Goal: Information Seeking & Learning: Check status

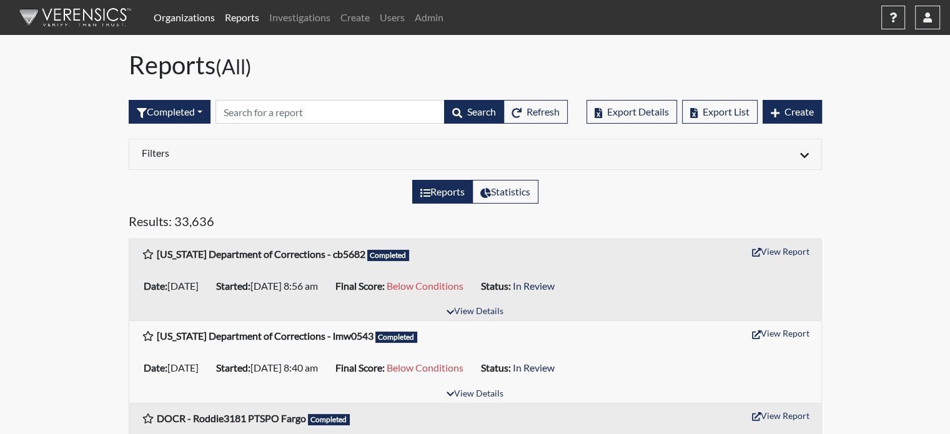
click at [182, 17] on link "Organizations" at bounding box center [184, 17] width 71 height 25
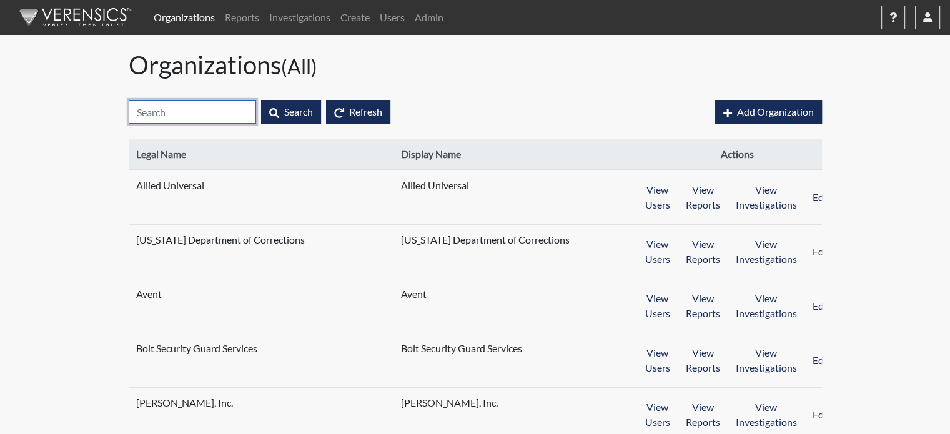
click at [194, 102] on input "text" at bounding box center [192, 112] width 127 height 24
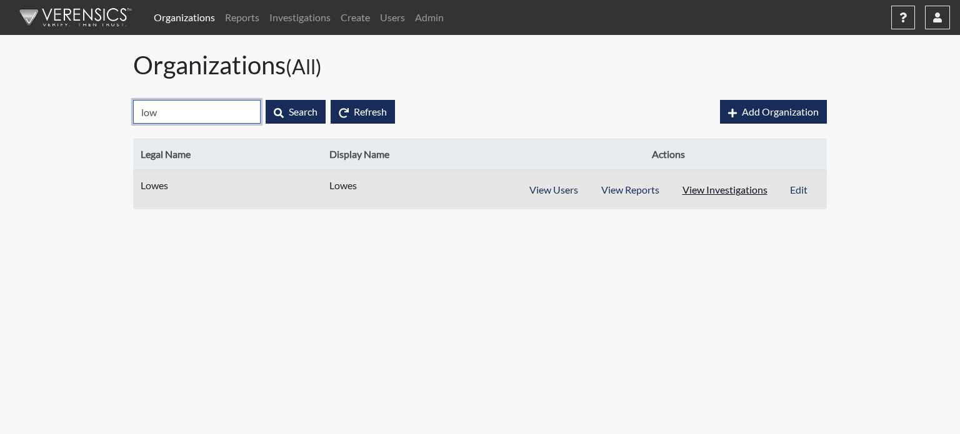
type input "low"
click at [722, 188] on button "View Investigations" at bounding box center [724, 190] width 109 height 24
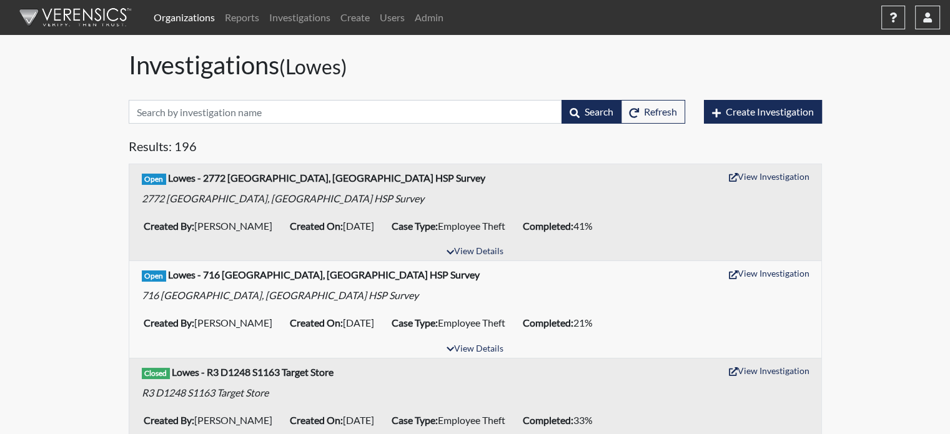
click at [170, 9] on link "Organizations" at bounding box center [184, 17] width 71 height 25
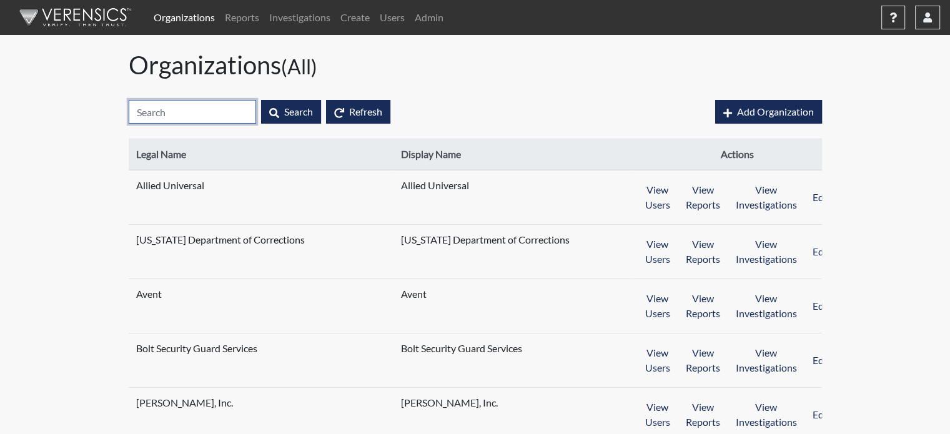
click at [189, 108] on input "text" at bounding box center [192, 112] width 127 height 24
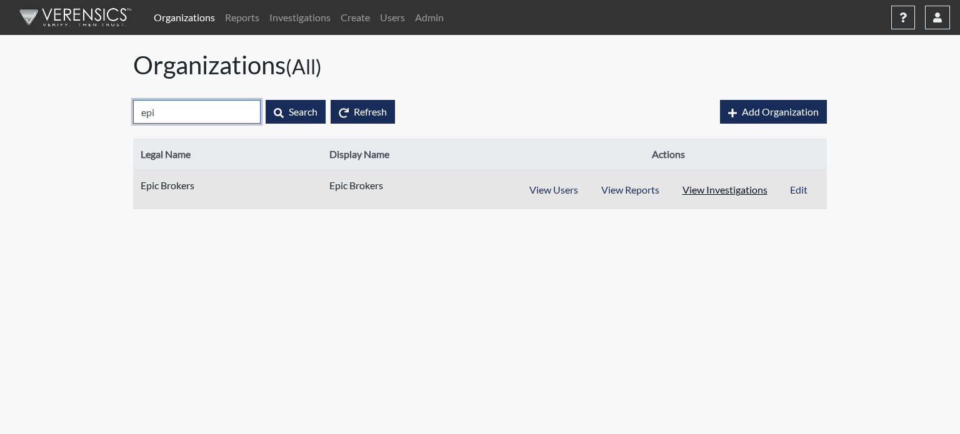
type input "epi"
click at [721, 193] on button "View Investigations" at bounding box center [724, 190] width 109 height 24
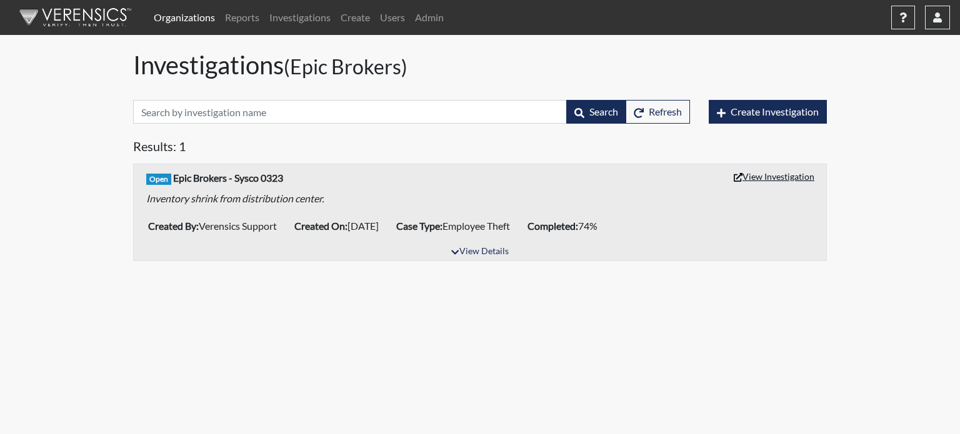
click at [767, 177] on button "View Investigation" at bounding box center [774, 176] width 92 height 19
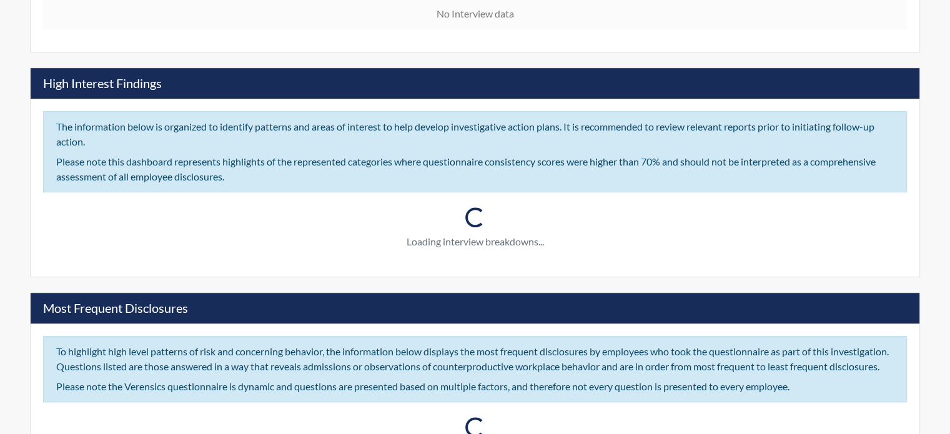
scroll to position [812, 0]
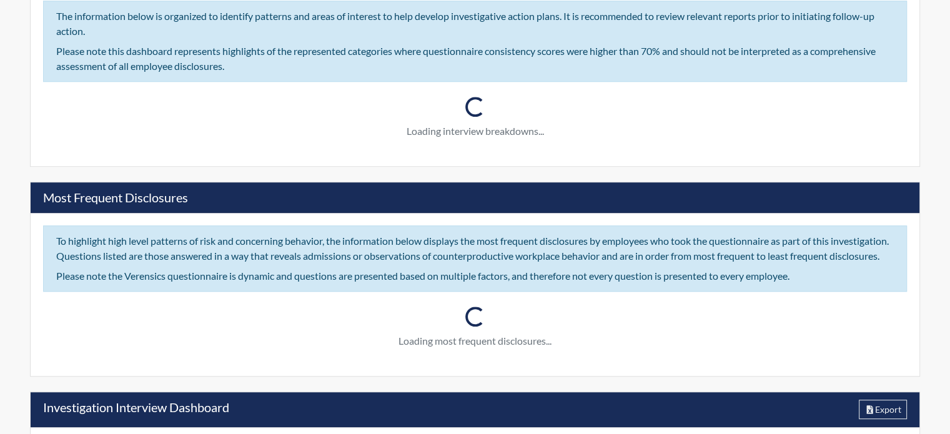
type input "Sysco001"
type input "Verensics Support"
type input "[DATE]"
type input "Employee Theft"
type input "[GEOGRAPHIC_DATA]"
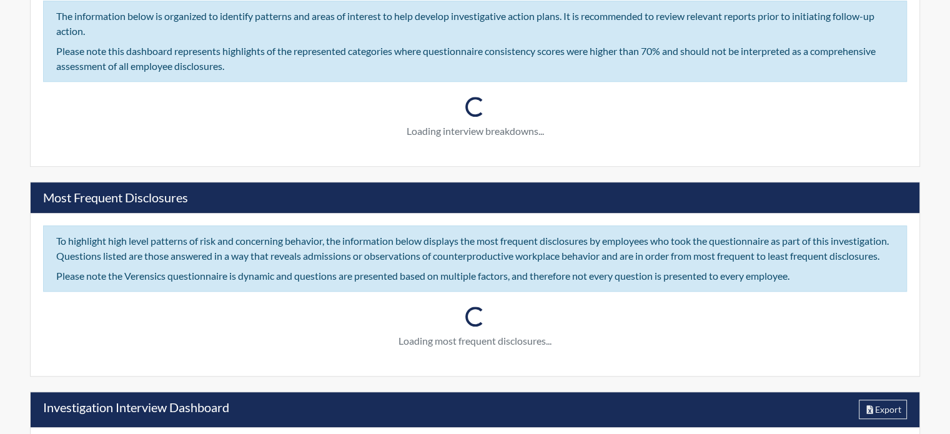
type input "[US_STATE]"
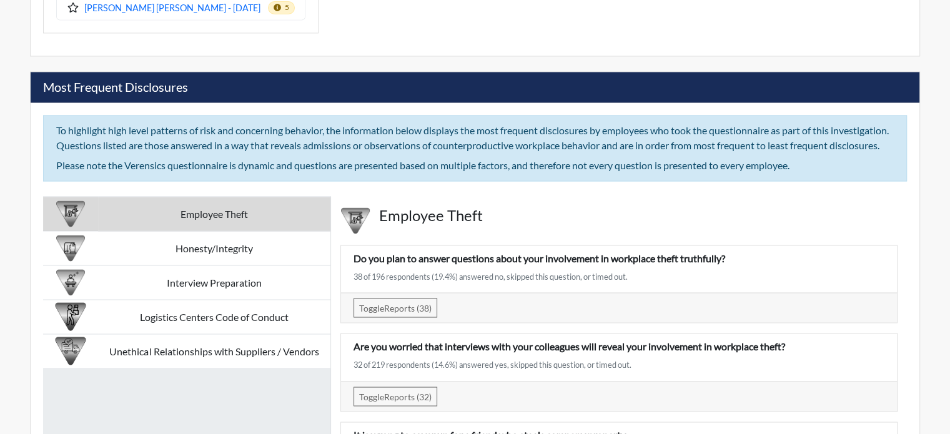
scroll to position [2229, 0]
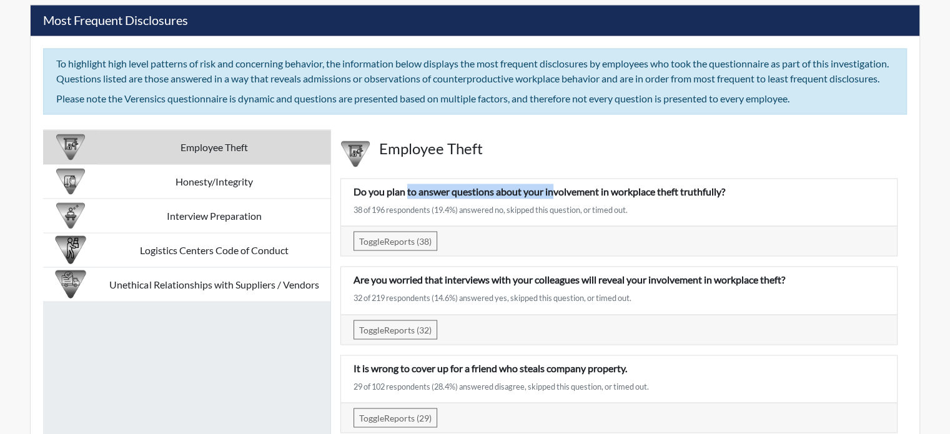
drag, startPoint x: 406, startPoint y: 202, endPoint x: 554, endPoint y: 206, distance: 147.5
click at [554, 199] on p "Do you plan to answer questions about your involvement in workplace theft truth…" at bounding box center [619, 191] width 531 height 15
click at [650, 157] on h4 "Employee Theft" at bounding box center [638, 148] width 519 height 18
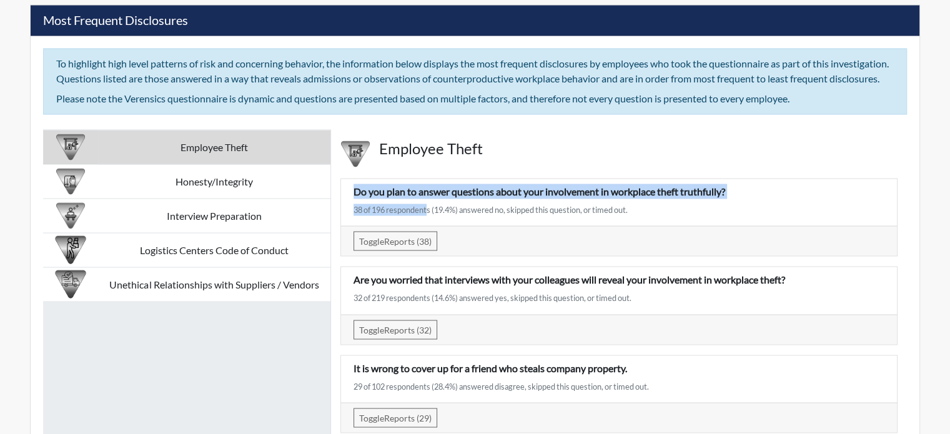
drag, startPoint x: 355, startPoint y: 202, endPoint x: 424, endPoint y: 211, distance: 70.0
click at [424, 211] on div "Do you plan to answer questions about your involvement in workplace theft truth…" at bounding box center [619, 202] width 550 height 37
click at [443, 180] on div "Do you plan to answer questions about your involvement in workplace theft truth…" at bounding box center [619, 388] width 576 height 441
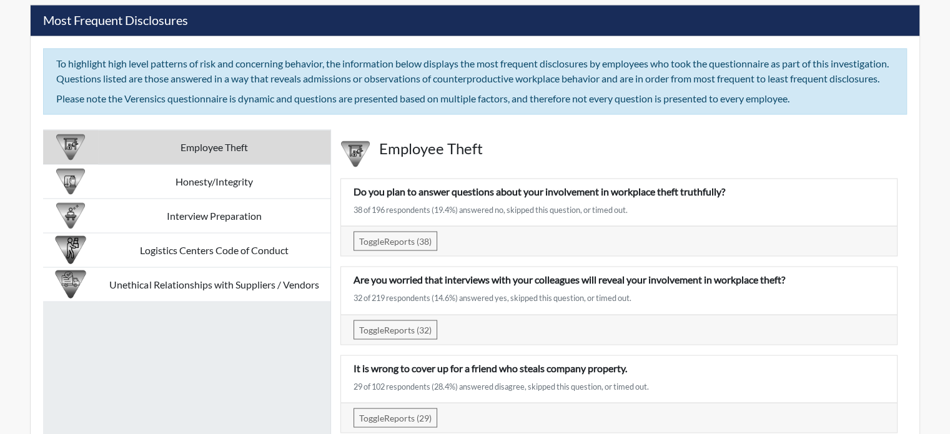
scroll to position [2166, 0]
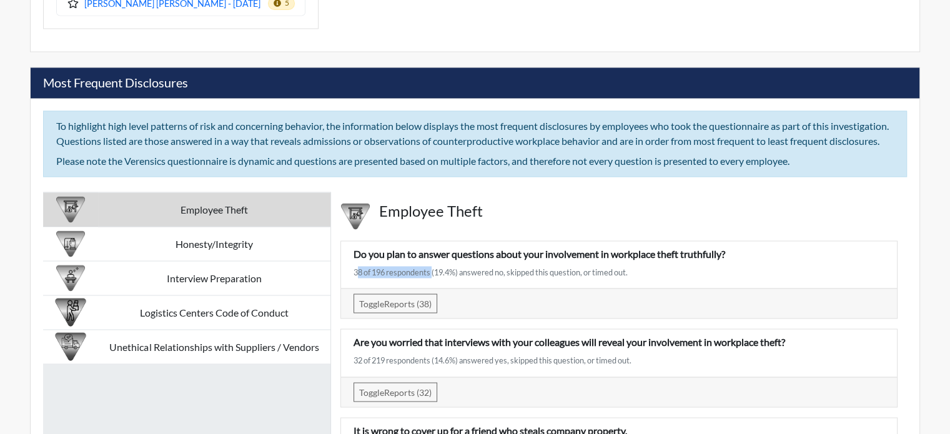
drag, startPoint x: 352, startPoint y: 281, endPoint x: 432, endPoint y: 290, distance: 79.8
click at [432, 283] on div "Do you plan to answer questions about your involvement in workplace theft truth…" at bounding box center [619, 264] width 550 height 37
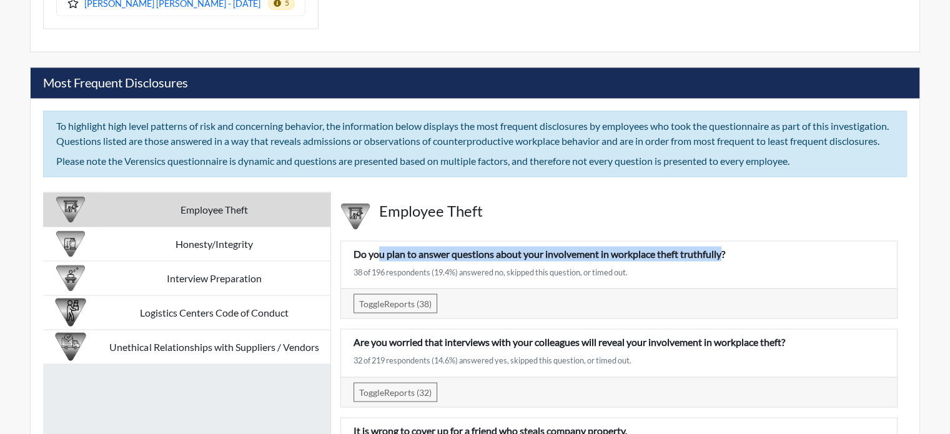
drag, startPoint x: 378, startPoint y: 262, endPoint x: 722, endPoint y: 260, distance: 344.3
click at [722, 260] on p "Do you plan to answer questions about your involvement in workplace theft truth…" at bounding box center [619, 253] width 531 height 15
click at [412, 261] on p "Do you plan to answer questions about your involvement in workplace theft truth…" at bounding box center [619, 253] width 531 height 15
drag, startPoint x: 387, startPoint y: 264, endPoint x: 762, endPoint y: 256, distance: 374.3
click at [762, 256] on p "Do you plan to answer questions about your involvement in workplace theft truth…" at bounding box center [619, 253] width 531 height 15
